Goal: Task Accomplishment & Management: Manage account settings

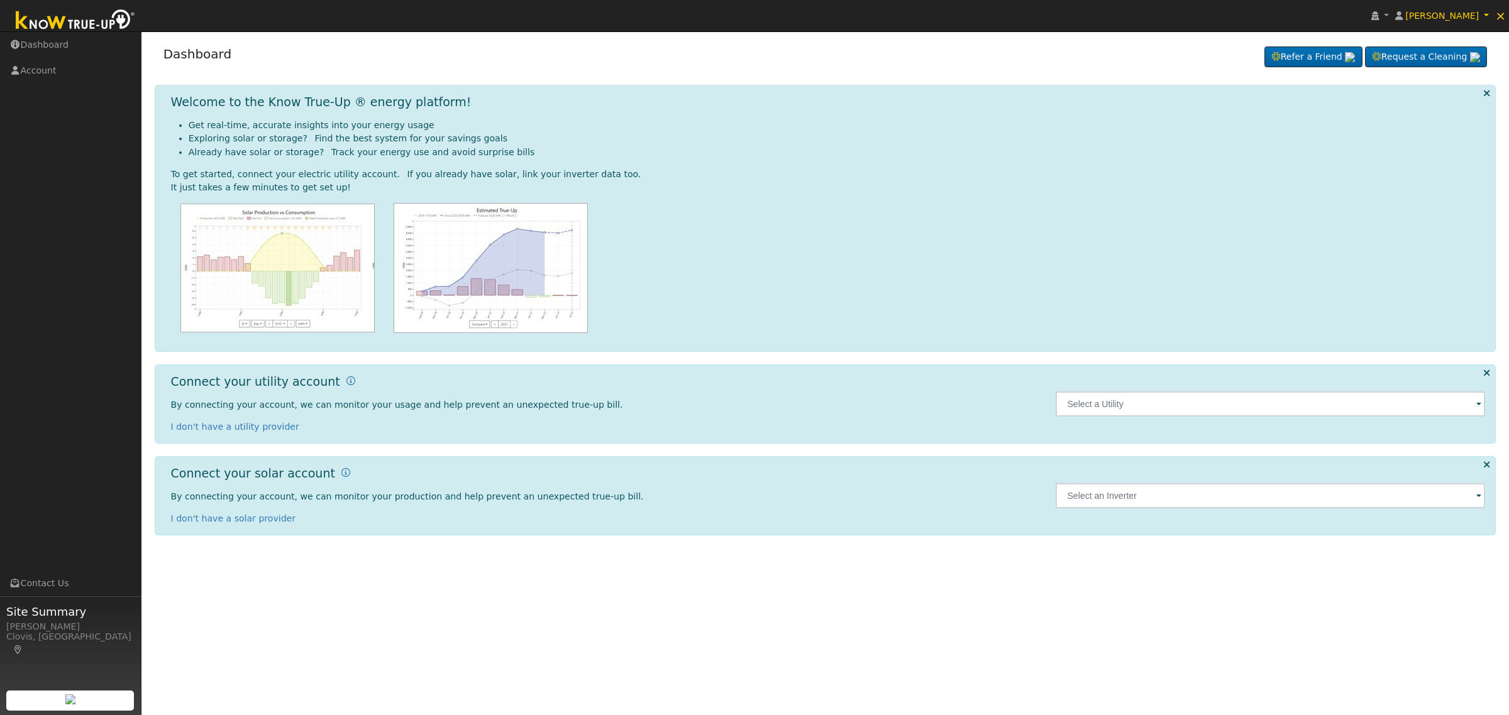
click at [1479, 405] on span at bounding box center [1478, 405] width 5 height 14
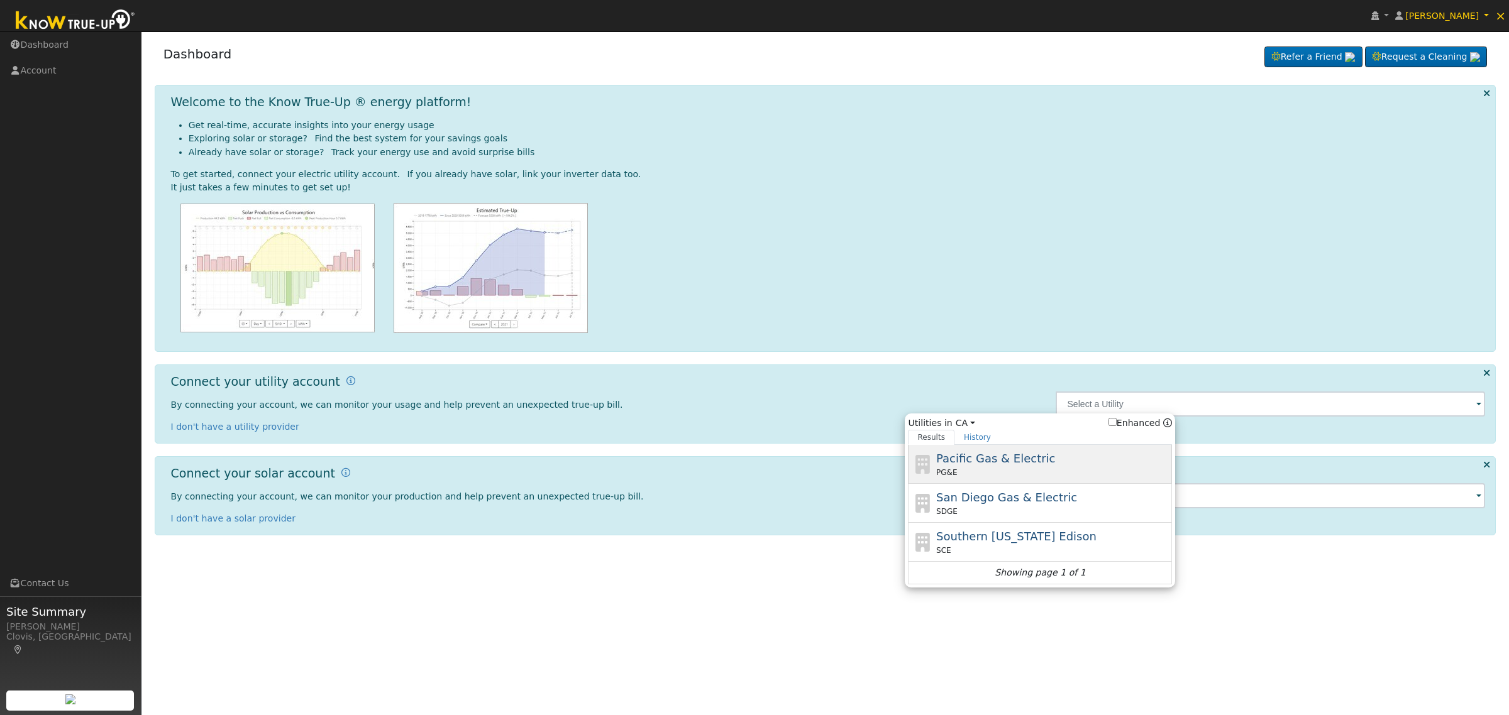
click at [1038, 465] on span "Pacific Gas & Electric" at bounding box center [995, 458] width 119 height 13
type input "PG&E"
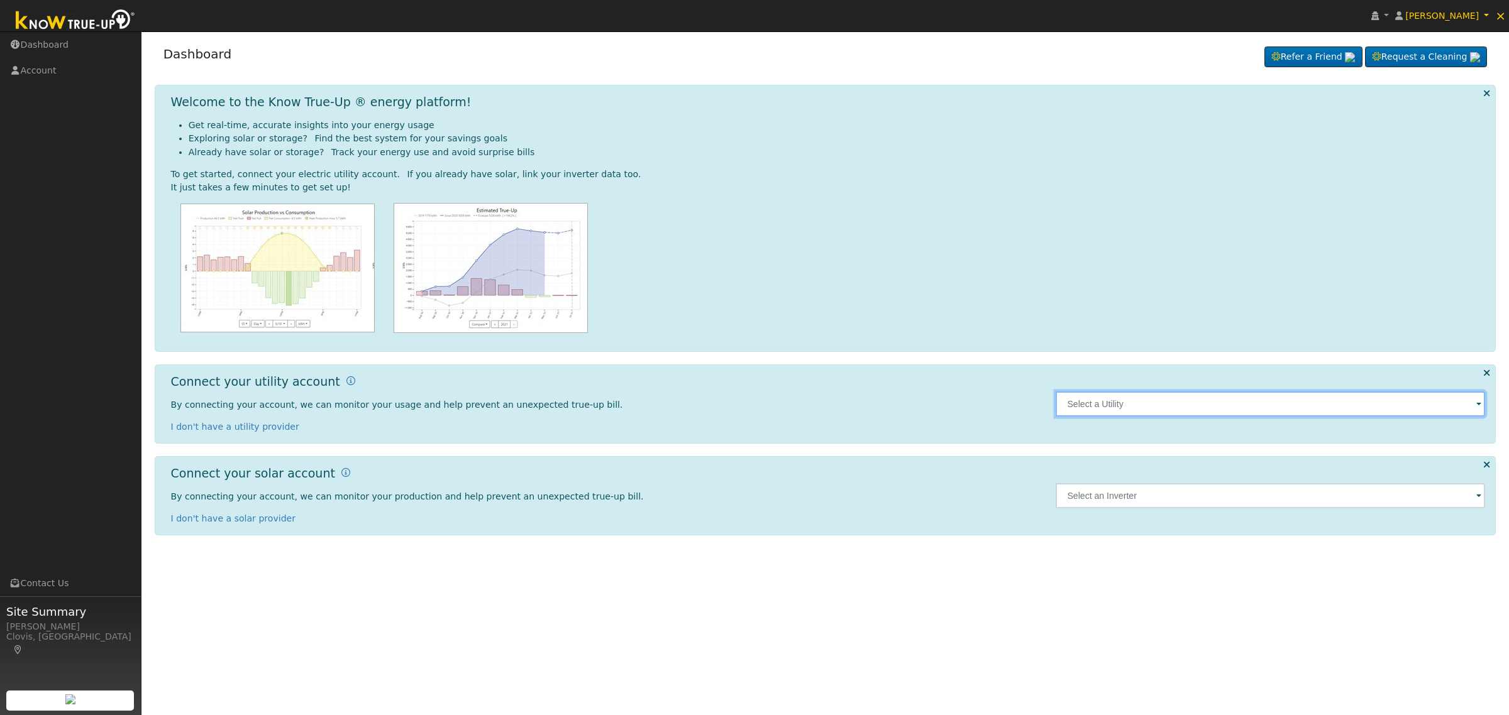
click at [1470, 412] on input "text" at bounding box center [1269, 404] width 429 height 25
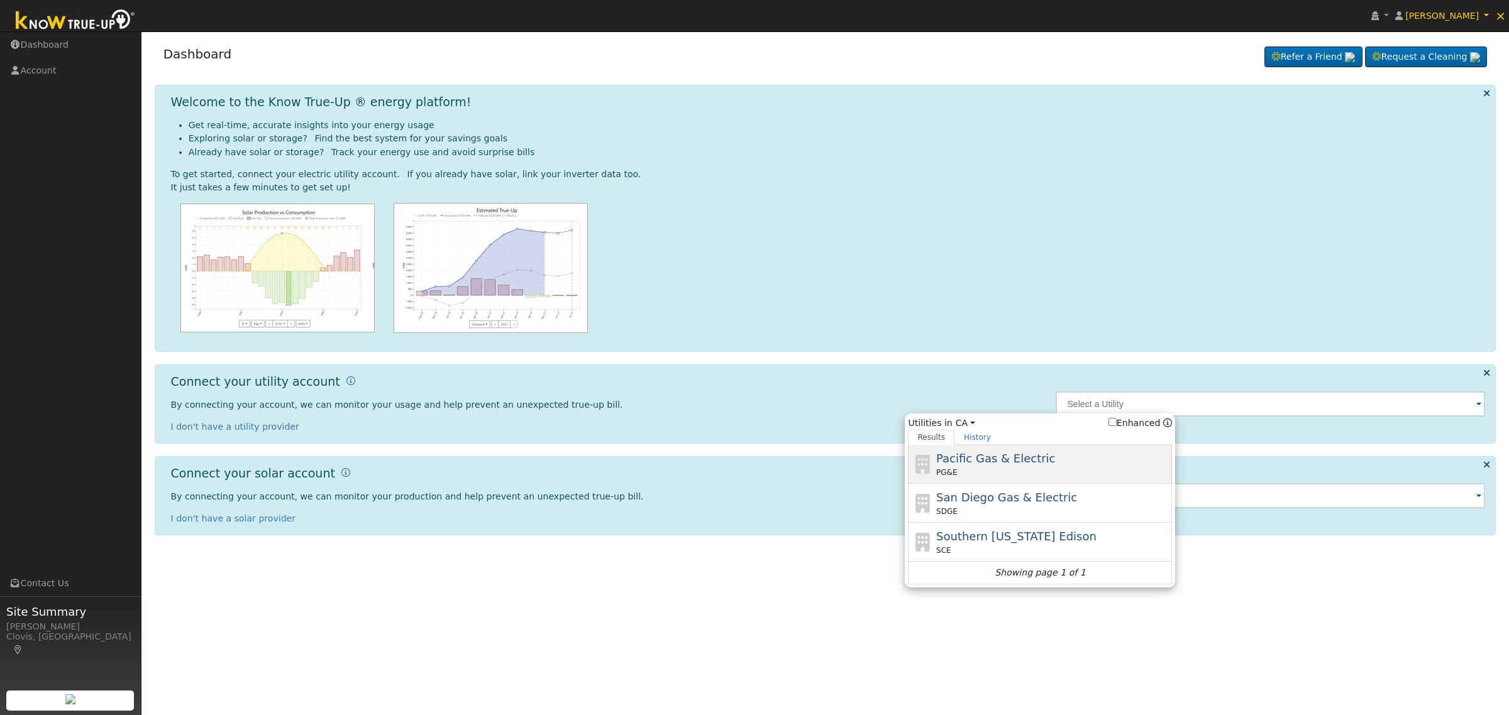
click at [1048, 470] on div "PG&E" at bounding box center [1052, 472] width 233 height 11
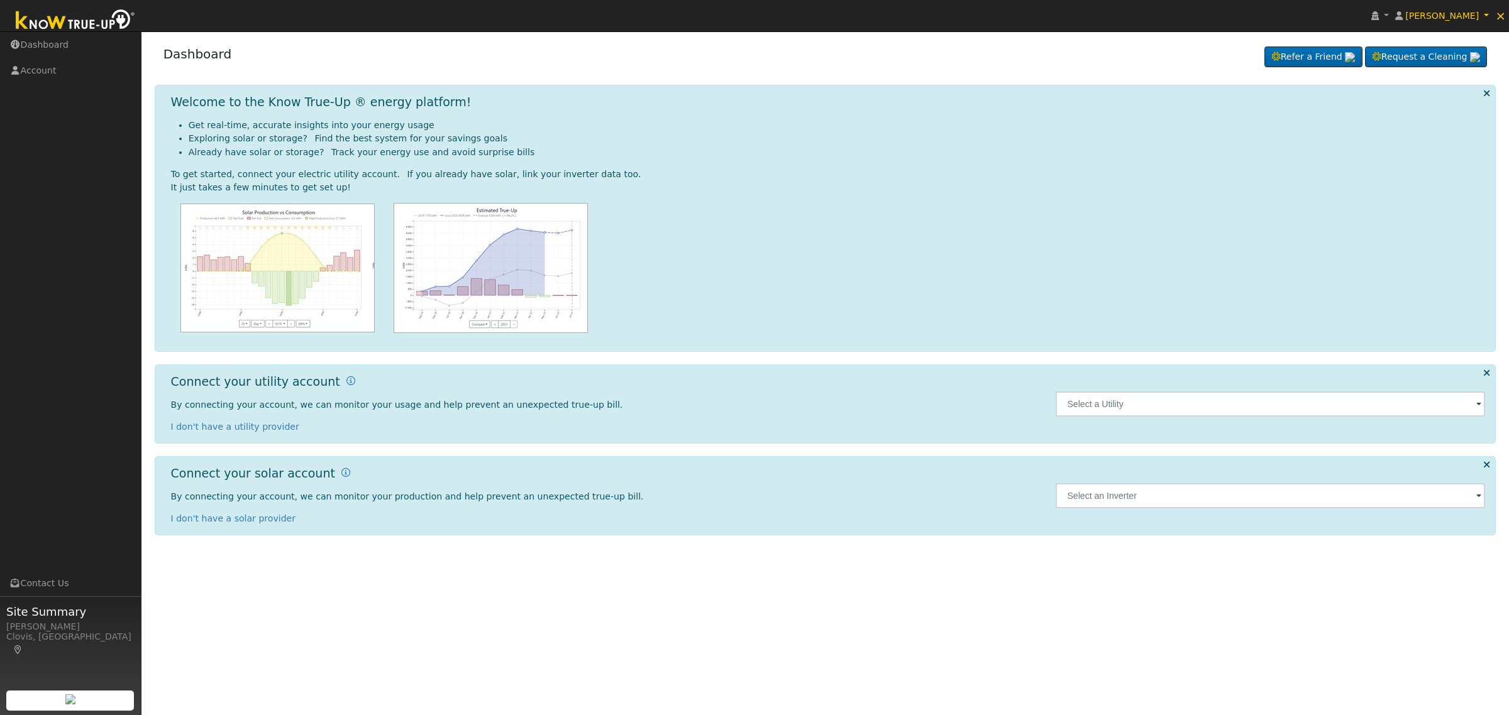
type input "PG&E"
click at [1416, 404] on input "text" at bounding box center [1269, 404] width 429 height 25
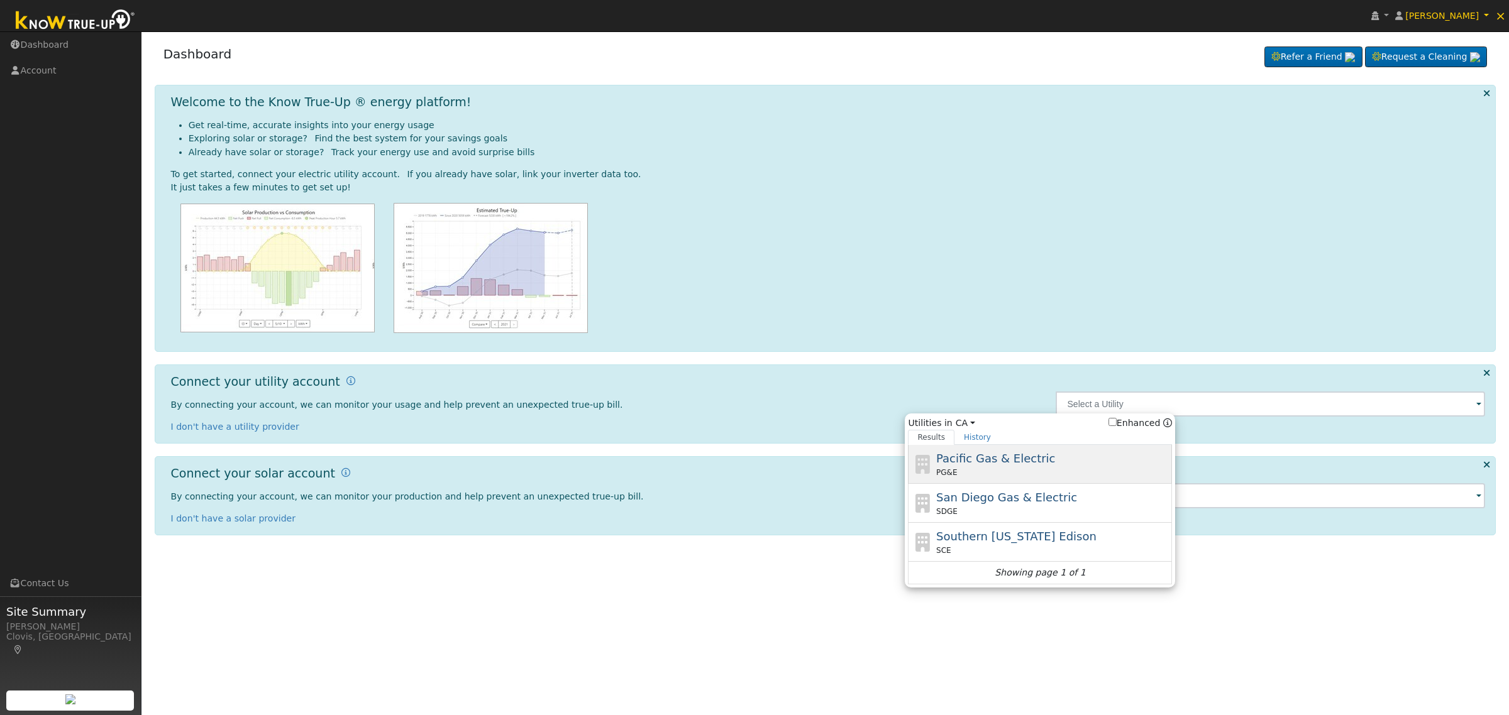
click at [996, 459] on span "Pacific Gas & Electric" at bounding box center [995, 458] width 119 height 13
type input "PG&E"
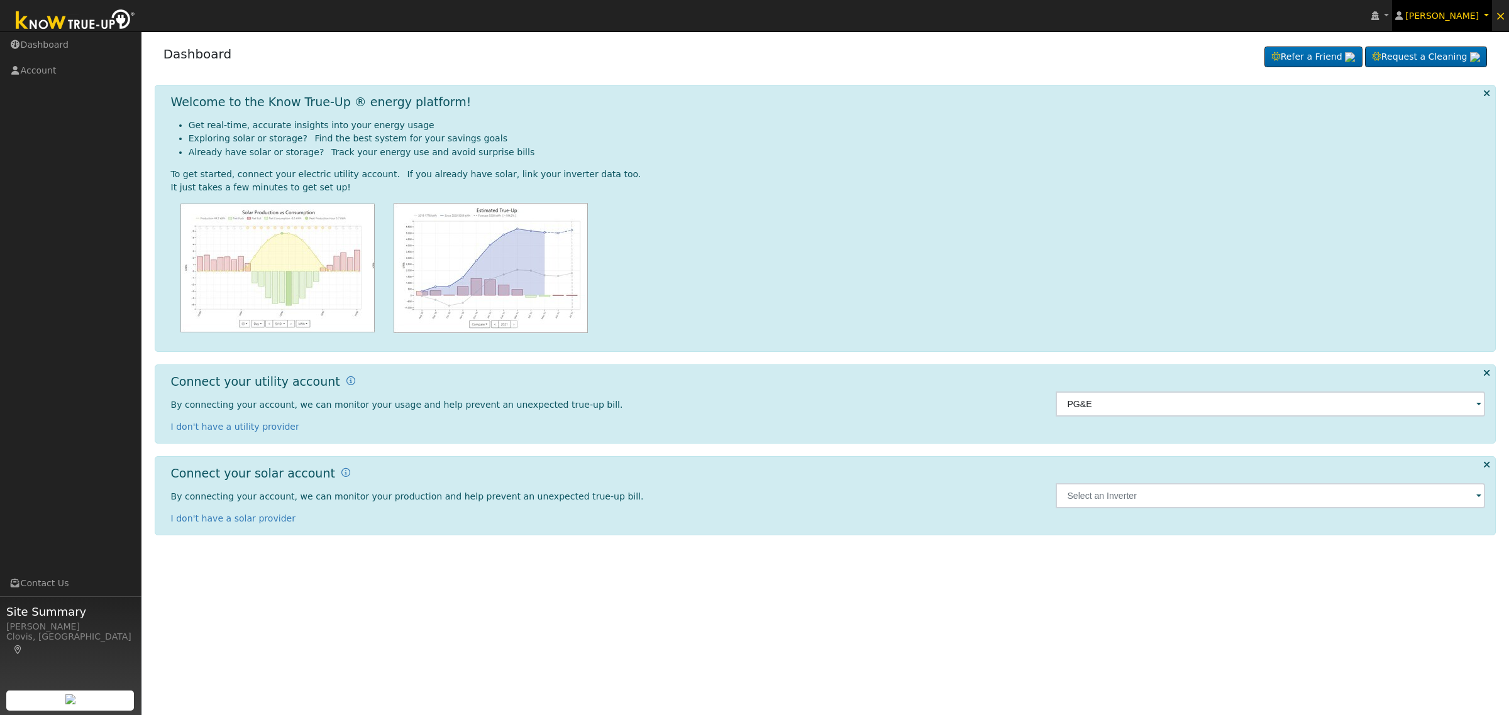
click at [1468, 11] on span "Sukhjit Sra" at bounding box center [1442, 16] width 74 height 10
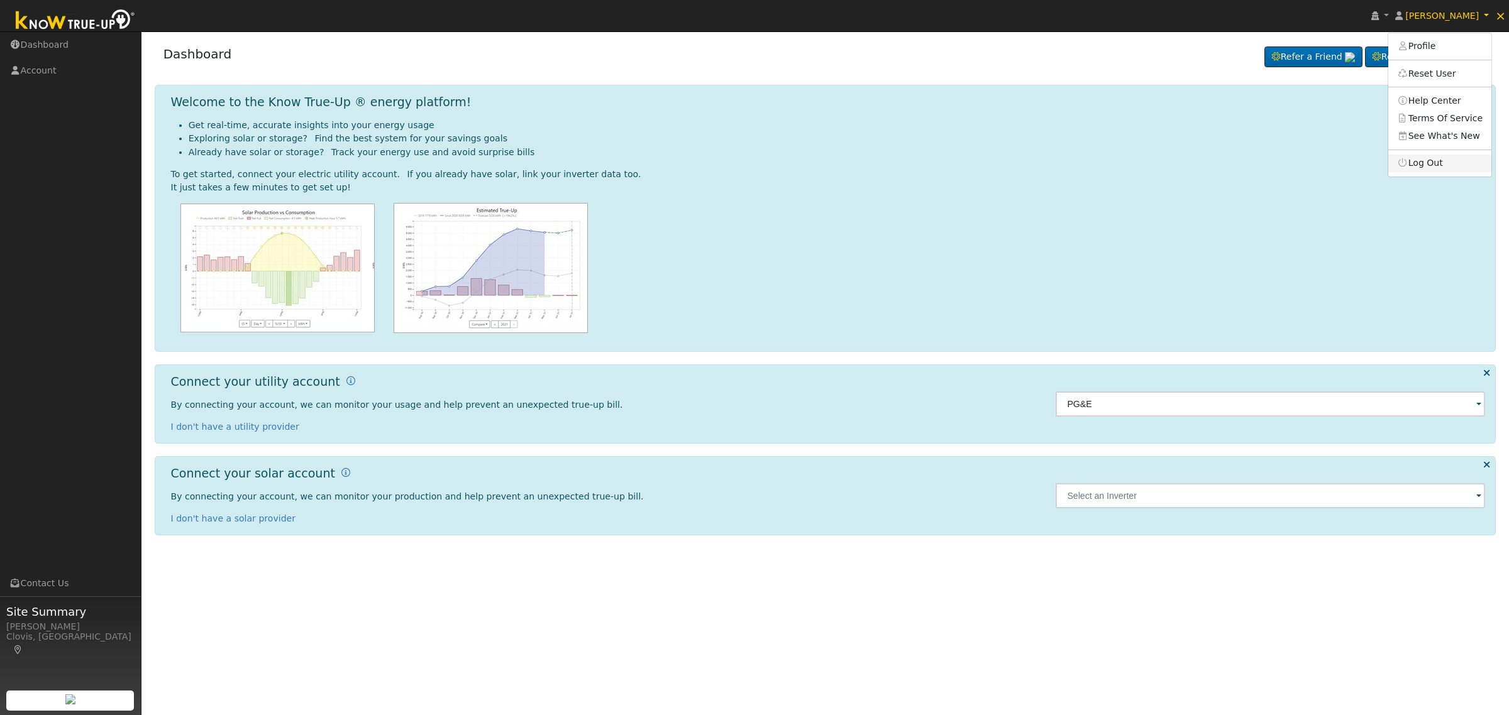
click at [1434, 168] on link "Log Out" at bounding box center [1439, 164] width 103 height 18
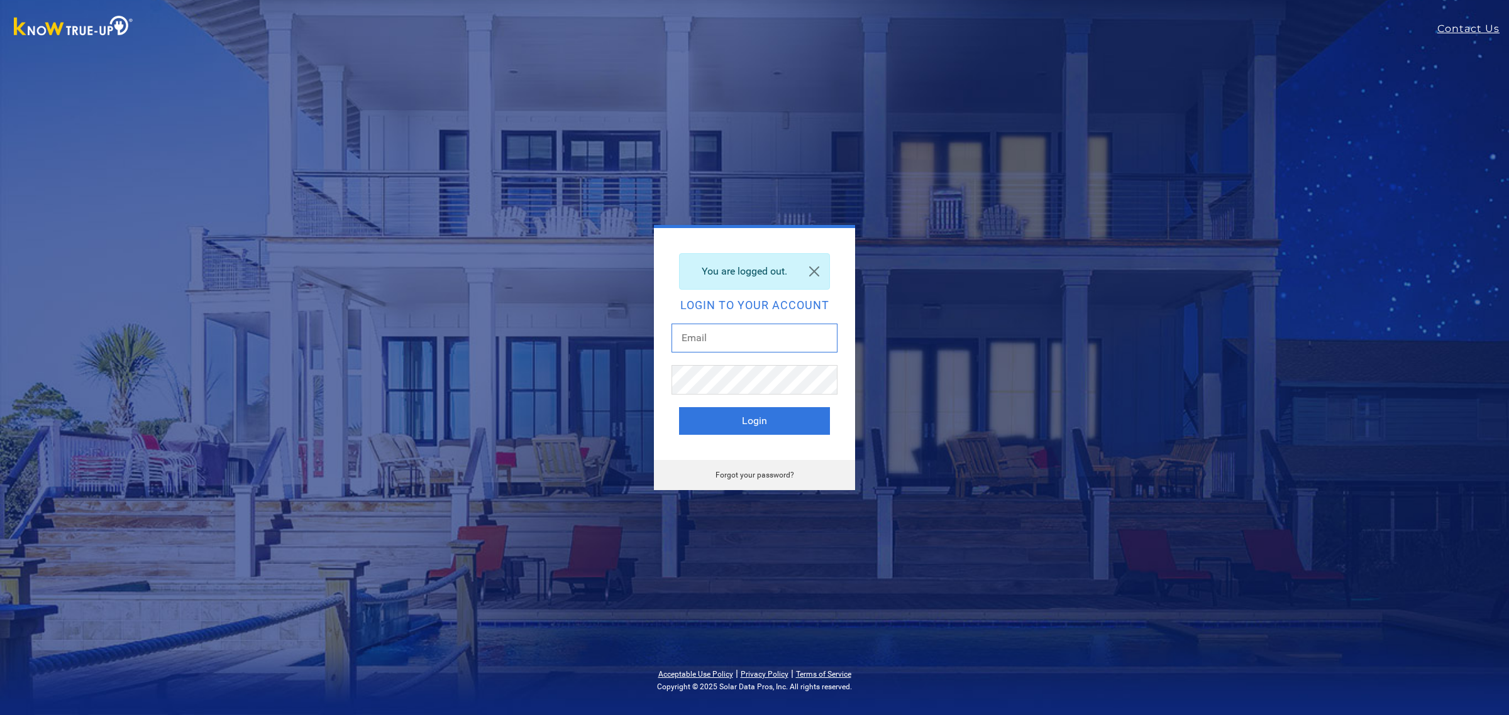
click at [730, 335] on input "text" at bounding box center [754, 338] width 166 height 29
type input "[EMAIL_ADDRESS][DOMAIN_NAME]"
click at [769, 422] on button "Login" at bounding box center [754, 421] width 151 height 28
